Goal: Navigation & Orientation: Go to known website

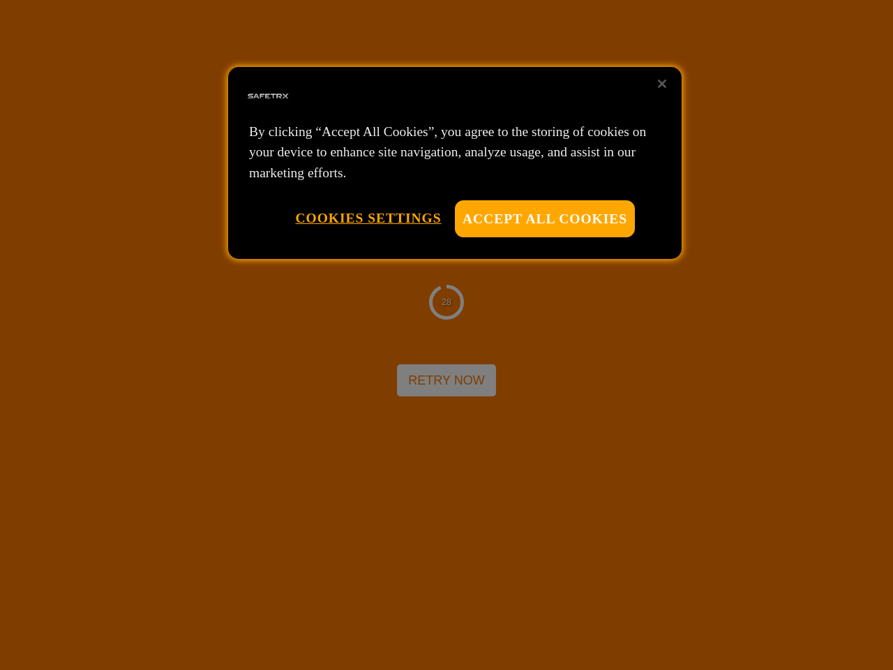
click at [446, 335] on div at bounding box center [446, 335] width 893 height 670
click at [545, 218] on button "Accept All Cookies" at bounding box center [545, 218] width 180 height 37
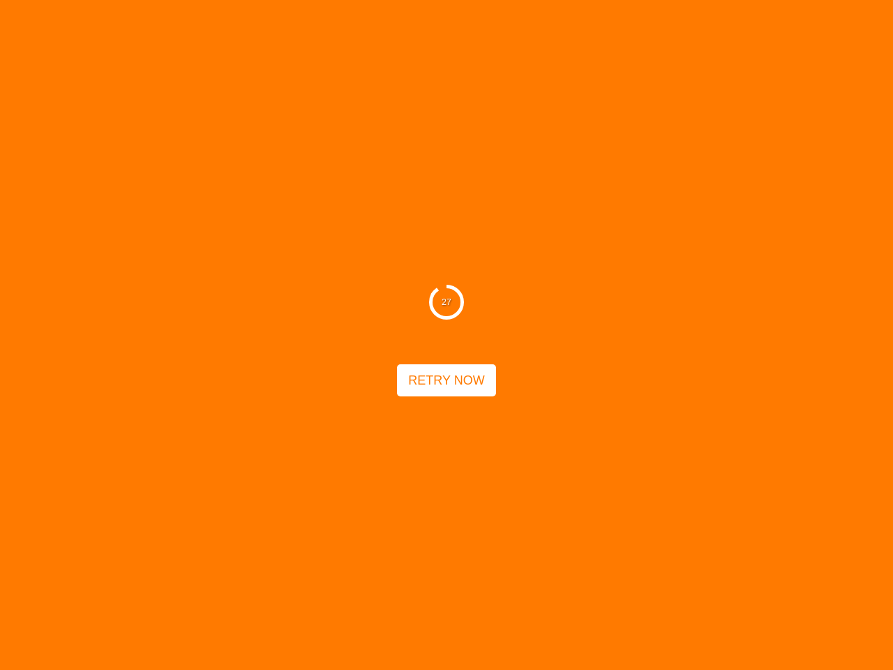
click at [368, 218] on button "Cookies Settings" at bounding box center [368, 218] width 146 height 36
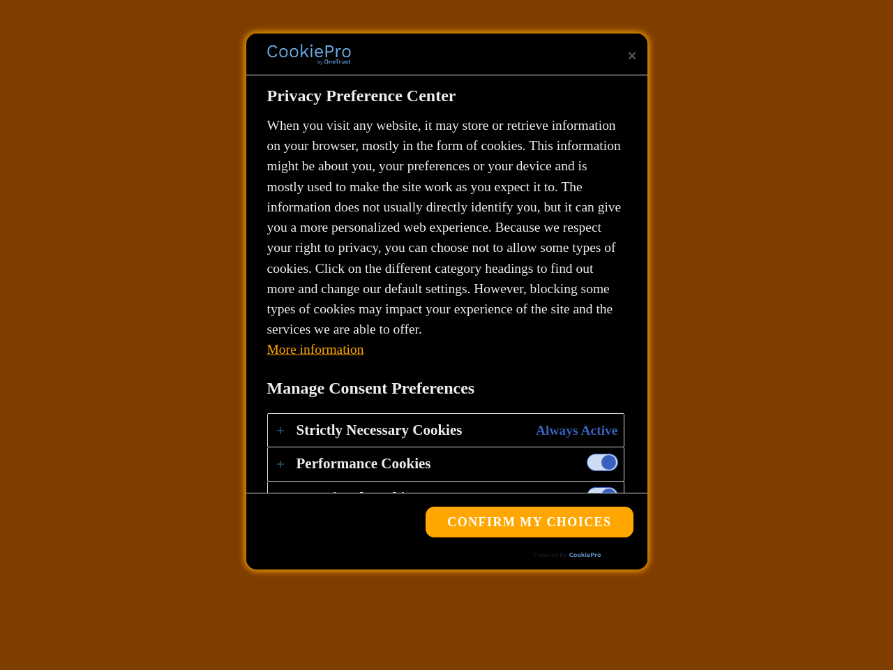
click at [662, 84] on div "27 Retry Now" at bounding box center [446, 335] width 893 height 670
